Goal: Navigation & Orientation: Find specific page/section

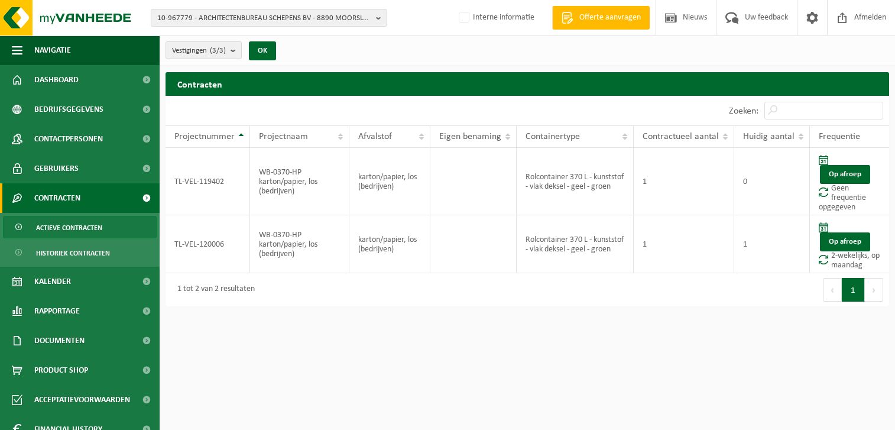
click at [273, 16] on span "10-967779 - ARCHITECTENBUREAU SCHEPENS BV - 8890 MOORSLEDE, AZALEALAAN 11" at bounding box center [264, 18] width 214 height 18
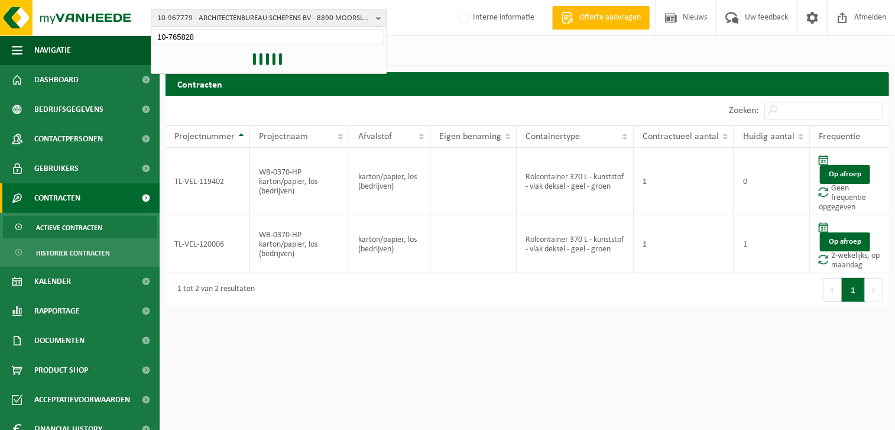
type input "10-765828"
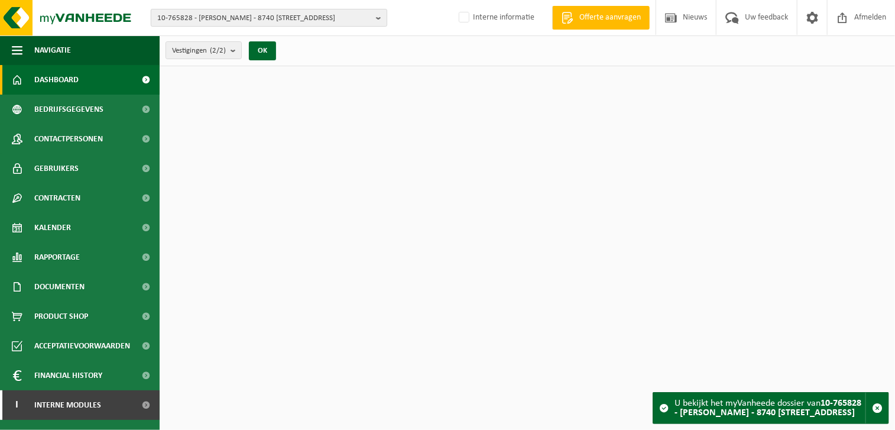
click at [241, 14] on span "10-765828 - ZAGERIJ VANEECKHOUTE - 8740 PITTEM, TIELTSTRAAT 137" at bounding box center [264, 18] width 214 height 18
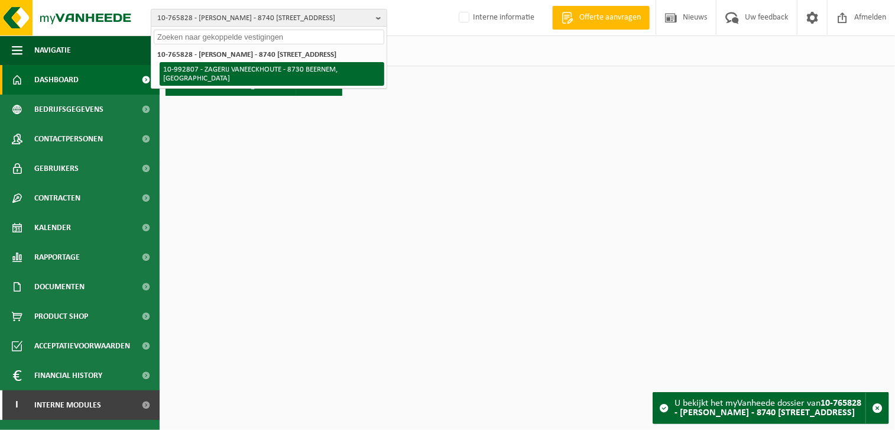
click at [230, 72] on li "10-992807 - ZAGERIJ VANEECKHOUTE - 8730 BEERNEM, [GEOGRAPHIC_DATA]" at bounding box center [272, 74] width 225 height 24
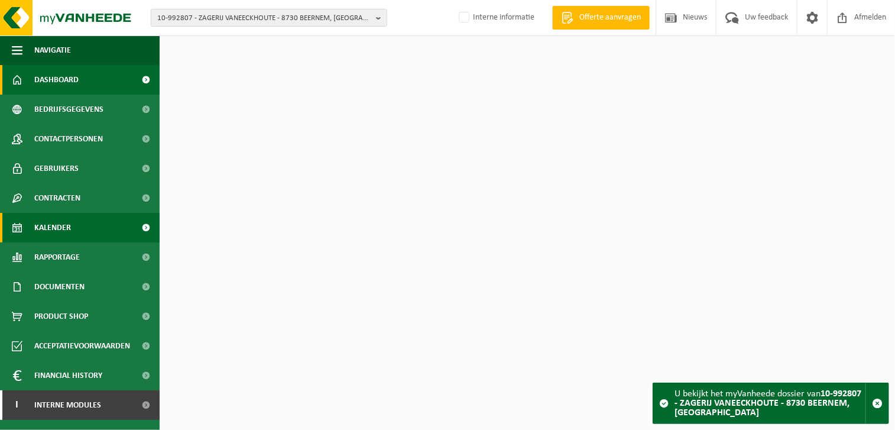
drag, startPoint x: 50, startPoint y: 228, endPoint x: 60, endPoint y: 228, distance: 10.1
click at [50, 228] on span "Kalender" at bounding box center [52, 228] width 37 height 30
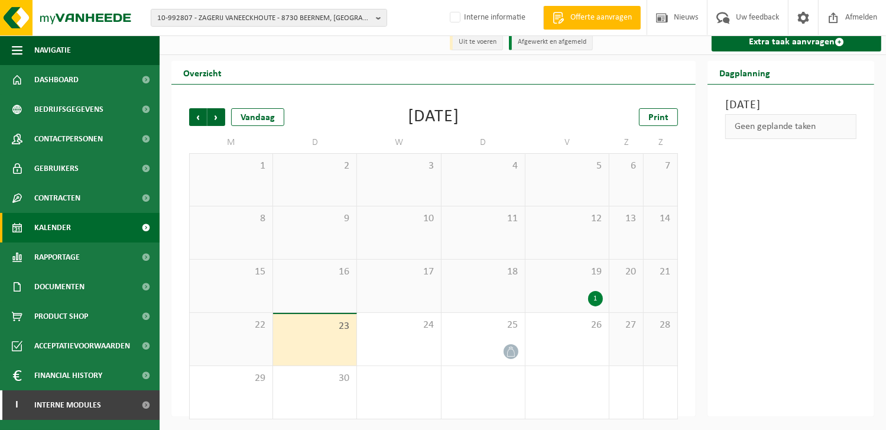
scroll to position [8, 0]
click at [627, 411] on div "4" at bounding box center [626, 391] width 34 height 53
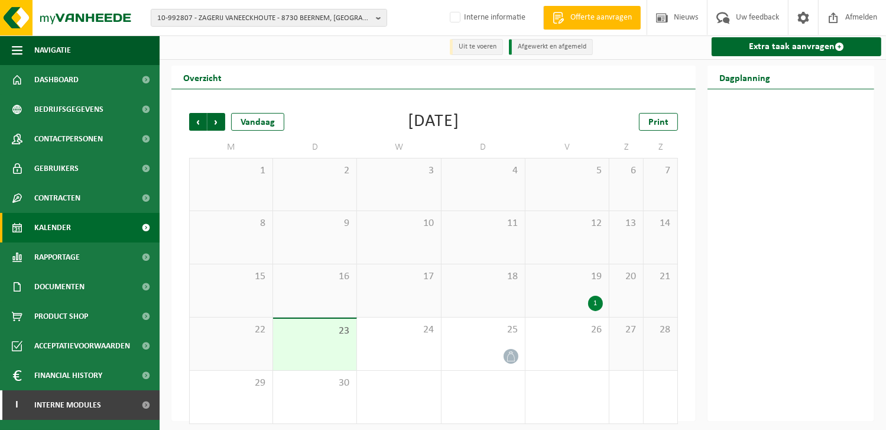
scroll to position [0, 0]
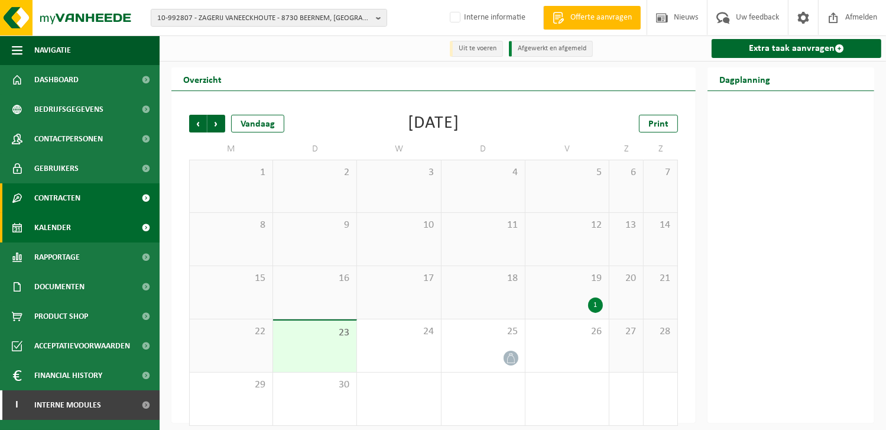
click at [67, 194] on span "Contracten" at bounding box center [57, 198] width 46 height 30
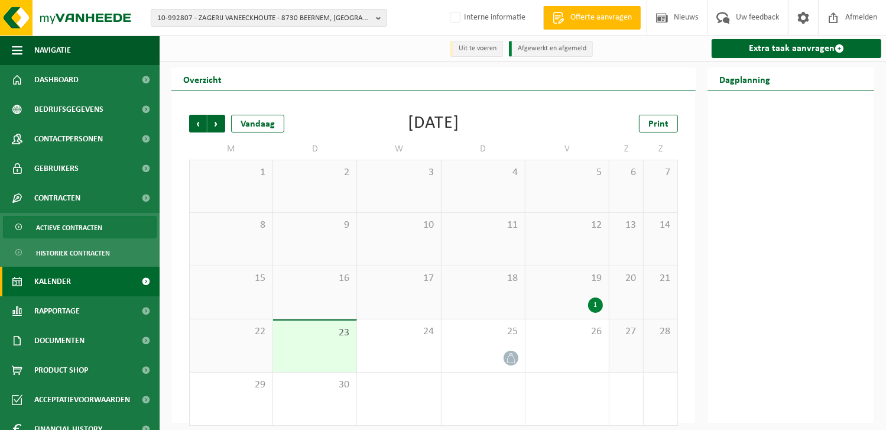
click at [74, 227] on span "Actieve contracten" at bounding box center [69, 227] width 66 height 22
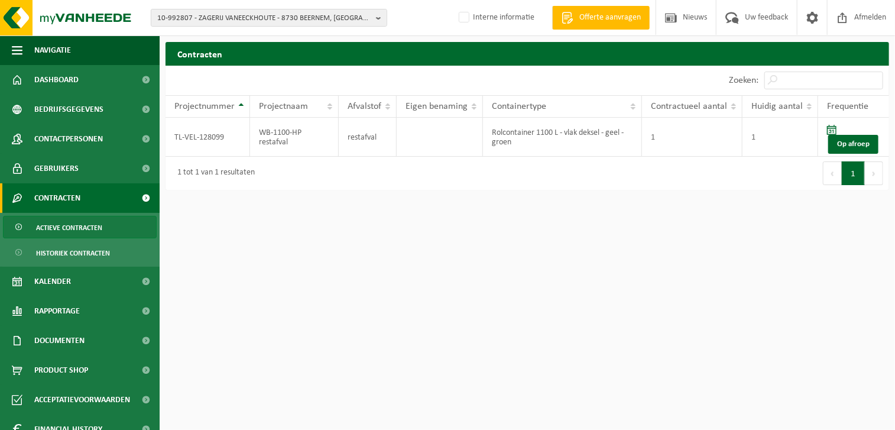
click at [430, 242] on html "10-992807 - ZAGERIJ VANEECKHOUTE - 8730 BEERNEM, [GEOGRAPHIC_DATA] 7 10-765828 …" at bounding box center [447, 215] width 895 height 430
